Goal: Task Accomplishment & Management: Use online tool/utility

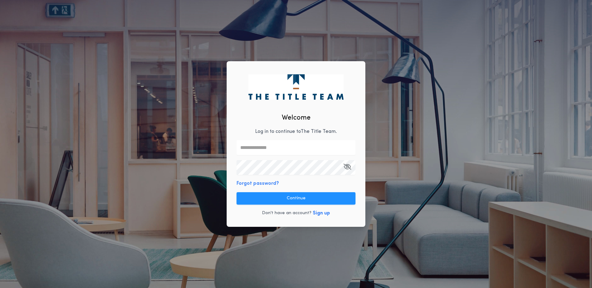
click at [252, 140] on input "text" at bounding box center [295, 147] width 119 height 15
type input "*"
type input "**********"
click at [252, 183] on button "Forgot password?" at bounding box center [257, 183] width 42 height 7
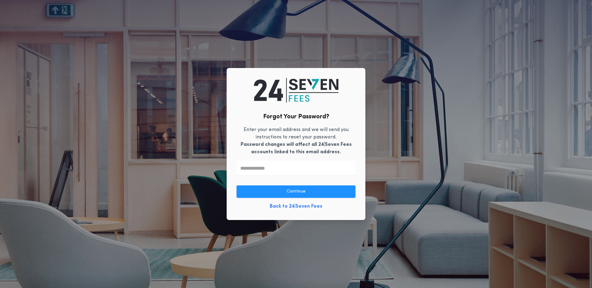
click at [263, 170] on input "text" at bounding box center [295, 168] width 119 height 15
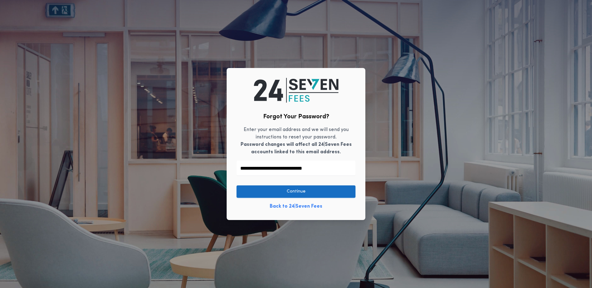
type input "**********"
click at [264, 191] on button "Continue" at bounding box center [295, 192] width 119 height 12
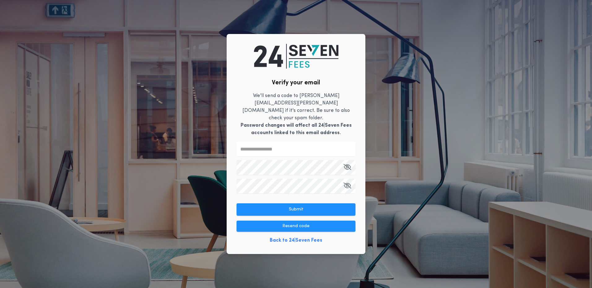
click at [274, 146] on input "text" at bounding box center [295, 149] width 119 height 15
drag, startPoint x: 242, startPoint y: 146, endPoint x: 216, endPoint y: 143, distance: 26.3
click at [216, 143] on div "Verify your email We'll send a code to [PERSON_NAME][EMAIL_ADDRESS][PERSON_NAME…" at bounding box center [296, 144] width 592 height 288
type input "******"
click at [283, 206] on button "Submit" at bounding box center [295, 210] width 119 height 12
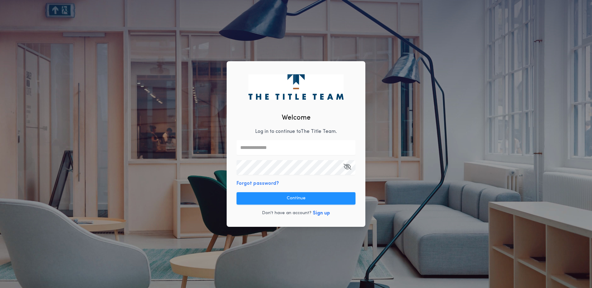
click at [291, 146] on input "text" at bounding box center [295, 147] width 119 height 15
type input "**********"
click at [347, 167] on icon "button" at bounding box center [347, 167] width 8 height 0
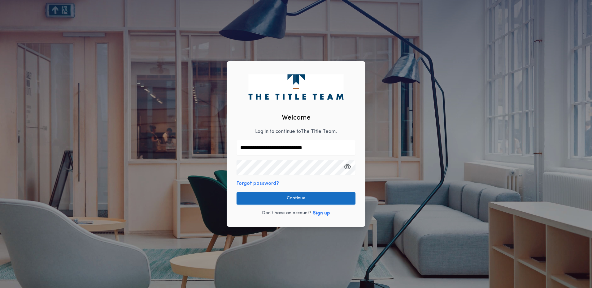
click at [304, 199] on button "Continue" at bounding box center [295, 198] width 119 height 12
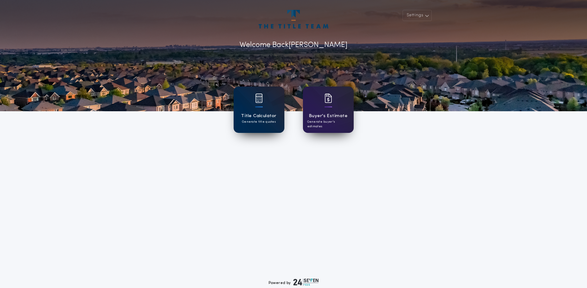
click at [265, 109] on div "Title Calculator Generate title quotes" at bounding box center [259, 110] width 51 height 46
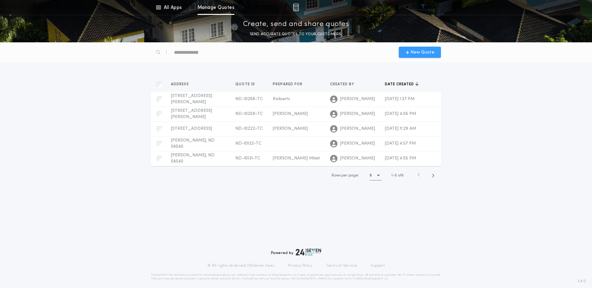
click at [417, 51] on span "New Quote" at bounding box center [422, 52] width 24 height 6
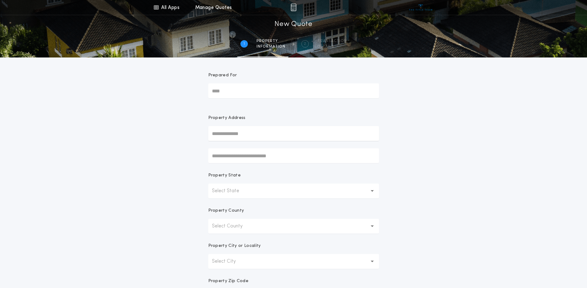
click at [233, 92] on input "Prepared For" at bounding box center [293, 91] width 171 height 15
type input "*"
type input "*******"
drag, startPoint x: 213, startPoint y: 135, endPoint x: 224, endPoint y: 136, distance: 11.5
click at [213, 135] on input "text" at bounding box center [293, 133] width 171 height 15
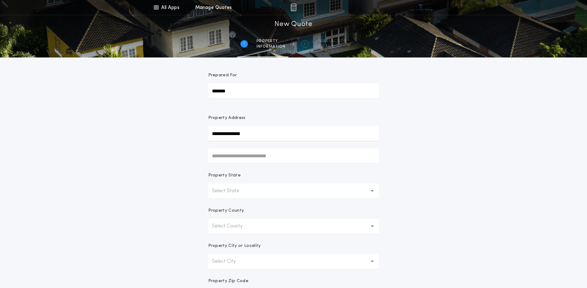
type input "**********"
click at [256, 152] on input "text" at bounding box center [293, 155] width 171 height 15
click at [226, 191] on p "Select State" at bounding box center [230, 190] width 37 height 7
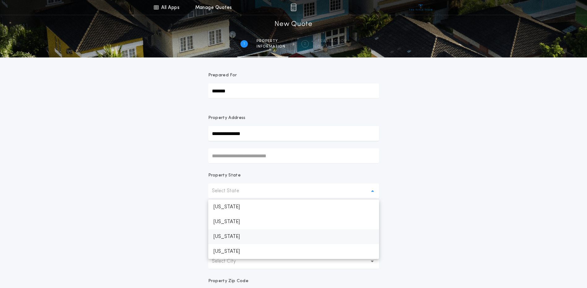
click at [243, 236] on p "[US_STATE]" at bounding box center [293, 237] width 171 height 15
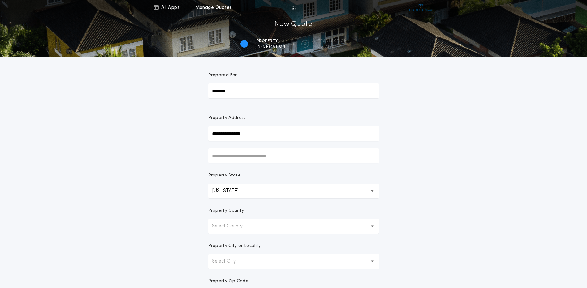
click at [230, 226] on p "Select County" at bounding box center [232, 226] width 41 height 7
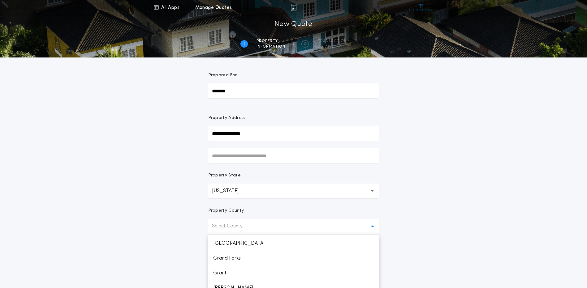
scroll to position [247, 0]
click at [225, 229] on p "Select County" at bounding box center [232, 226] width 41 height 7
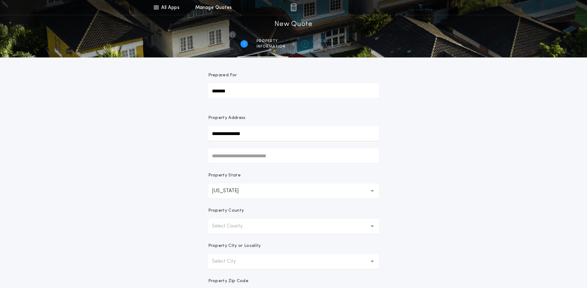
click at [372, 226] on icon "button" at bounding box center [372, 227] width 3 height 2
